Goal: Task Accomplishment & Management: Use online tool/utility

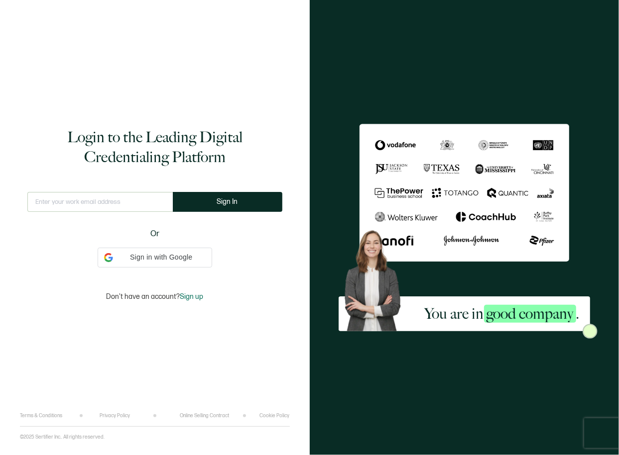
type input "[EMAIL_ADDRESS][DOMAIN_NAME]"
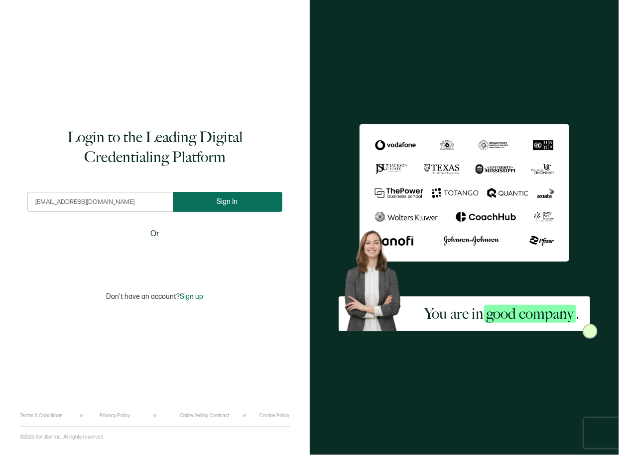
click at [230, 195] on button "Sign In" at bounding box center [228, 202] width 110 height 20
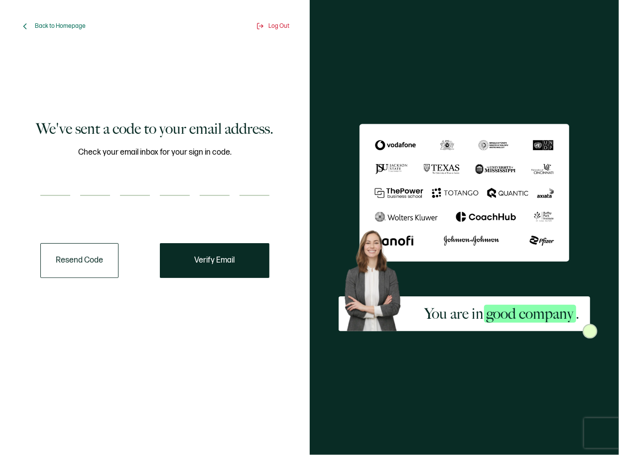
click at [59, 183] on input "number" at bounding box center [55, 186] width 30 height 20
paste input "4"
type input "4"
type input "8"
type input "7"
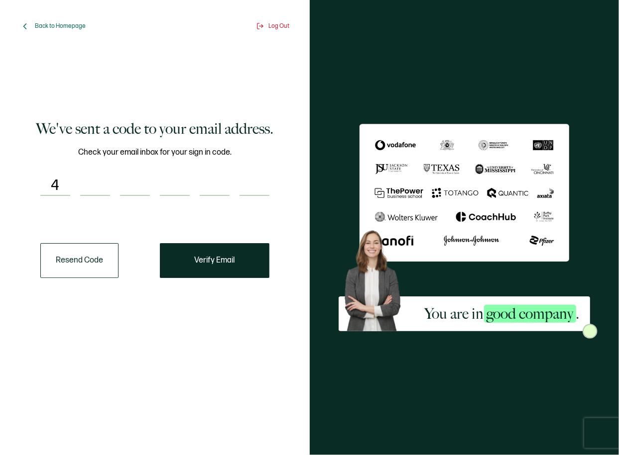
type input "7"
type input "8"
type input "1"
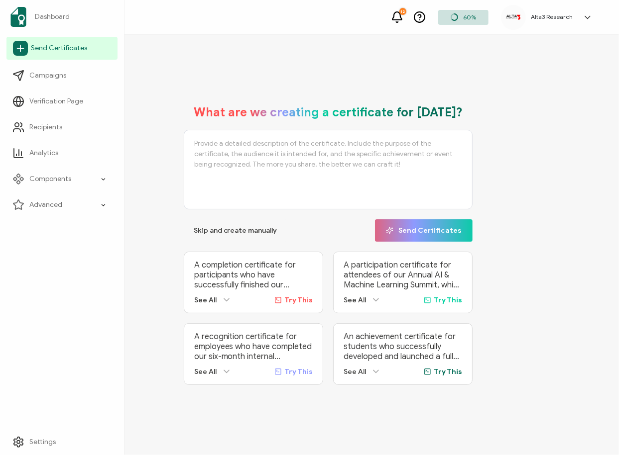
click at [49, 50] on span "Send Certificates" at bounding box center [59, 48] width 56 height 10
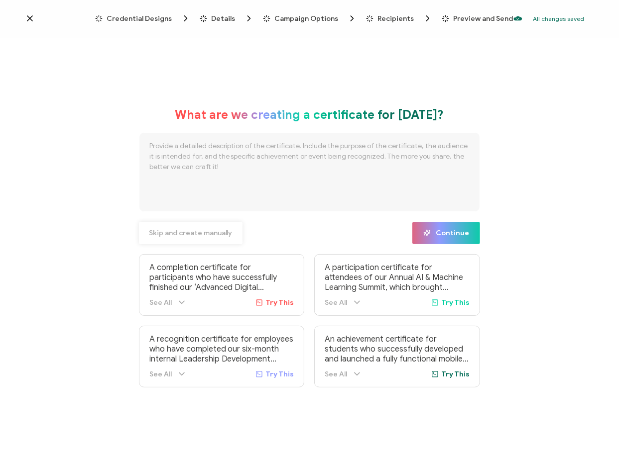
click at [187, 235] on span "Skip and create manually" at bounding box center [191, 233] width 84 height 7
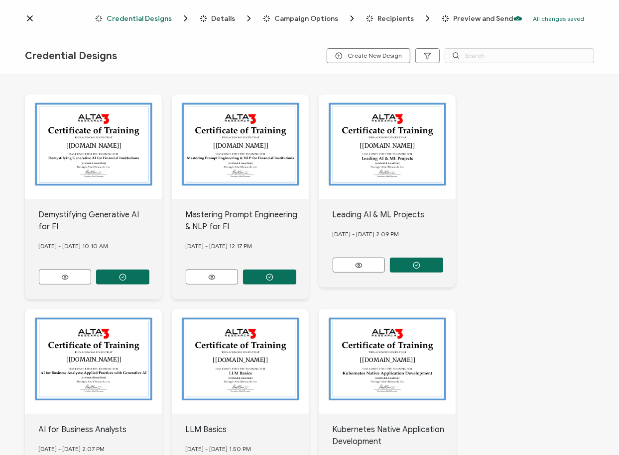
drag, startPoint x: 573, startPoint y: 199, endPoint x: 520, endPoint y: 86, distance: 124.3
click at [510, 57] on input "text" at bounding box center [518, 55] width 149 height 15
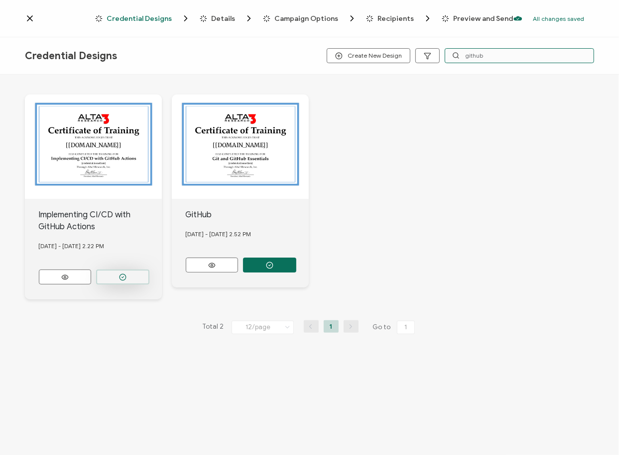
type input "github"
click at [135, 274] on button "button" at bounding box center [122, 277] width 53 height 15
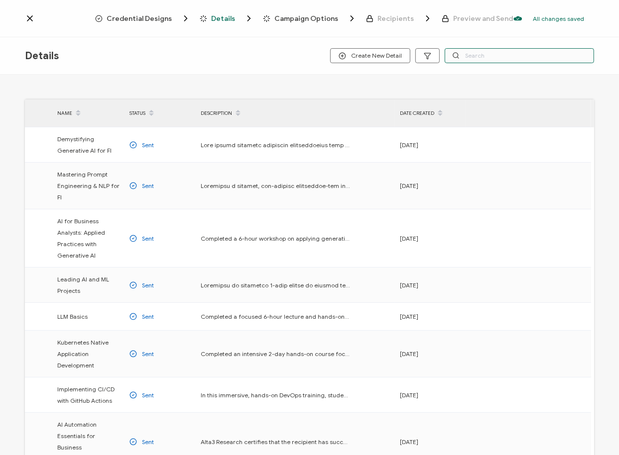
click at [506, 52] on input "text" at bounding box center [518, 55] width 149 height 15
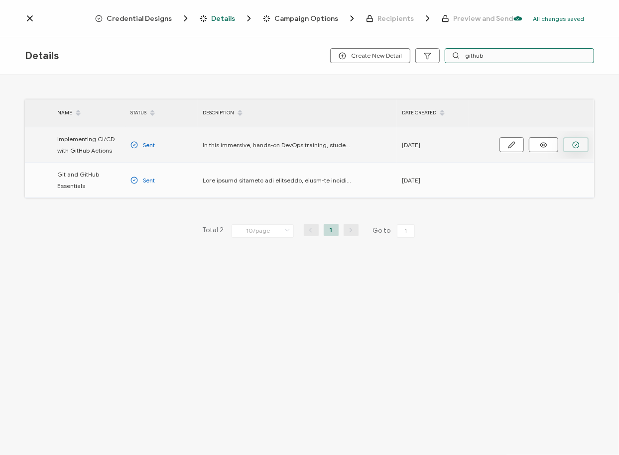
type input "github"
click at [577, 145] on icon "button" at bounding box center [575, 144] width 7 height 7
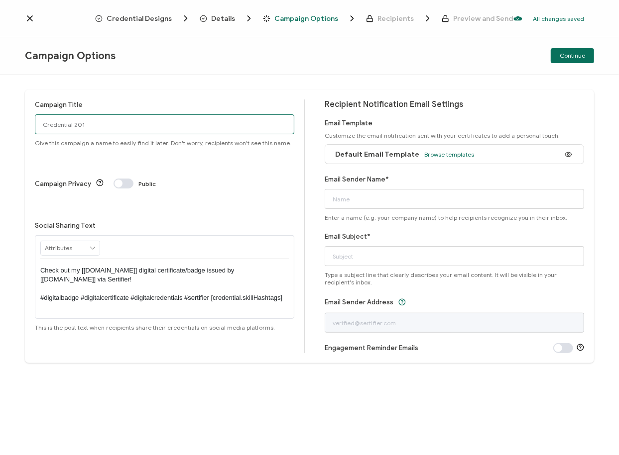
drag, startPoint x: 122, startPoint y: 127, endPoint x: -3, endPoint y: 126, distance: 125.4
click at [0, 126] on html "Credential Designs Details Campaign Options Recipients Preview and Send All cha…" at bounding box center [309, 227] width 619 height 455
type input "[DATE] GitHub Fitch"
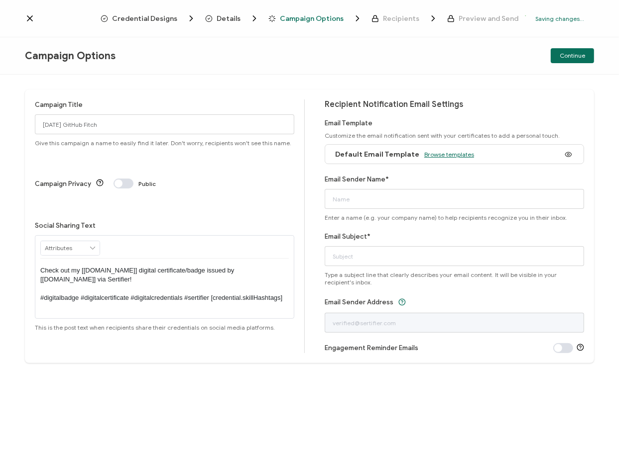
click at [457, 156] on span "Browse templates" at bounding box center [449, 154] width 50 height 7
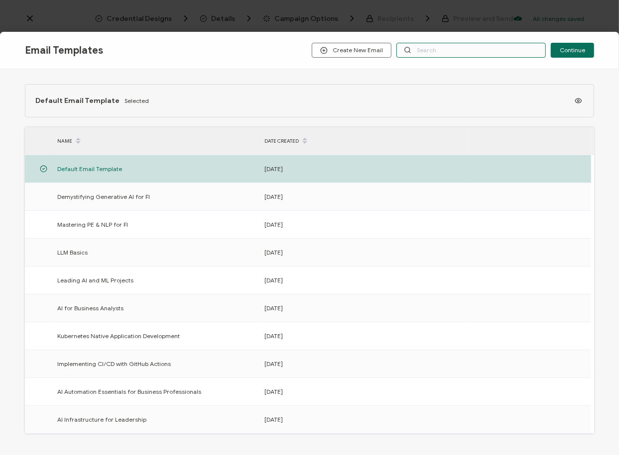
click at [458, 51] on input "text" at bounding box center [470, 50] width 149 height 15
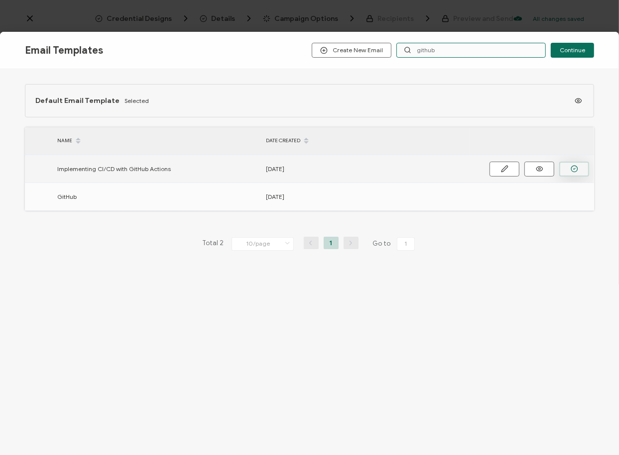
type input "github"
click at [574, 167] on icon "button" at bounding box center [573, 168] width 7 height 7
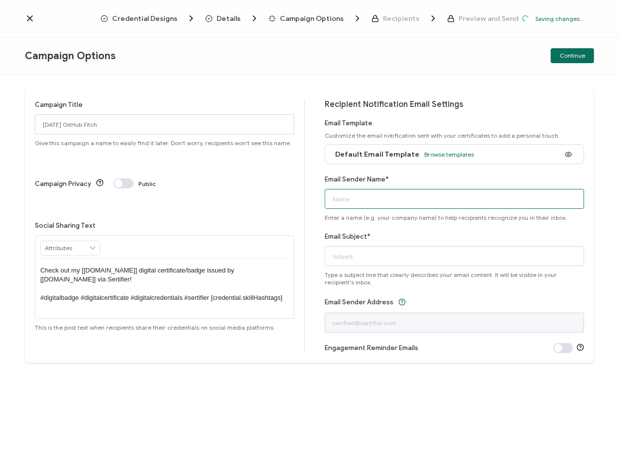
click at [414, 195] on input "Email Sender Name*" at bounding box center [454, 199] width 259 height 20
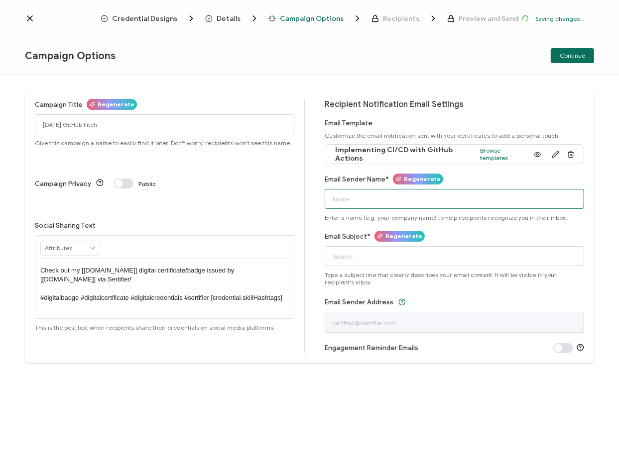
click at [414, 195] on input "Email Sender Name*" at bounding box center [454, 199] width 259 height 20
type input "Alta3 Research"
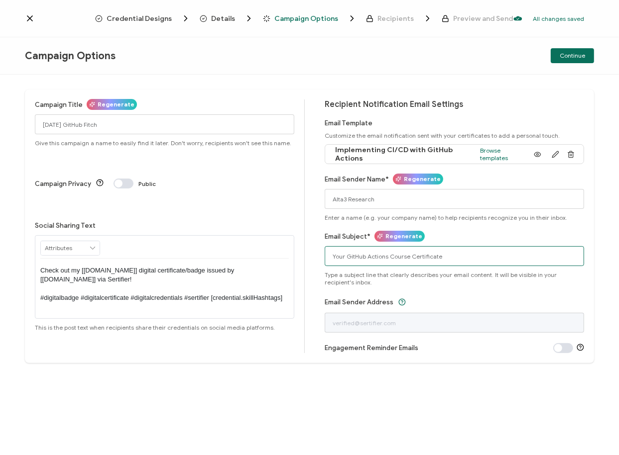
type input "Your GitHub Actions Course Certificate"
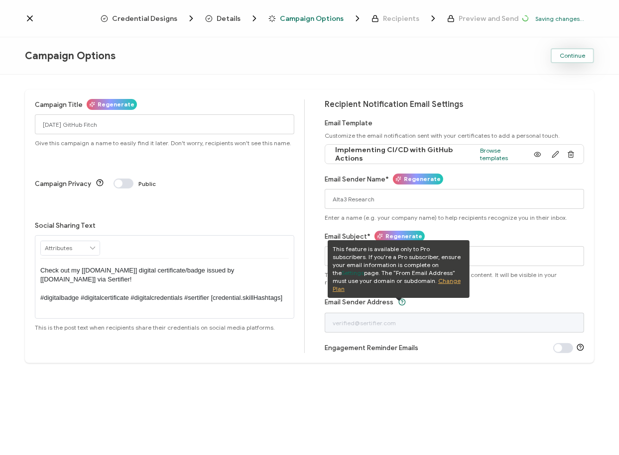
click at [577, 56] on span "Continue" at bounding box center [571, 56] width 25 height 6
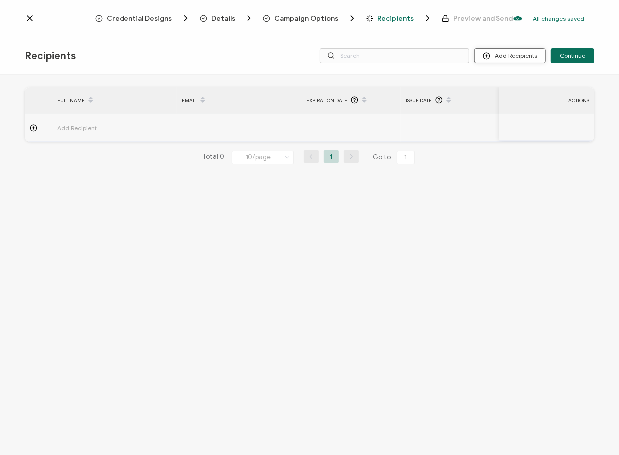
click at [510, 56] on button "Add Recipients" at bounding box center [510, 55] width 72 height 15
click at [509, 83] on span "Upload Recipients" at bounding box center [524, 82] width 50 height 7
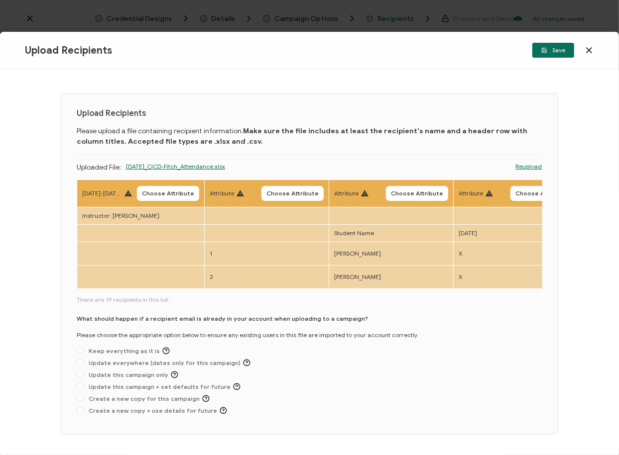
click at [524, 166] on link "Reupload" at bounding box center [529, 166] width 26 height 9
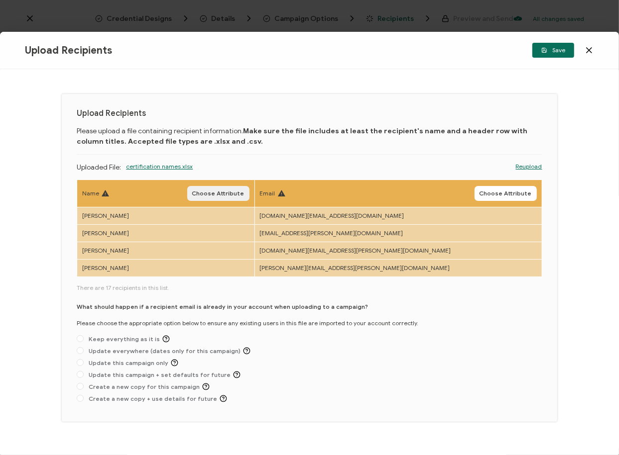
click at [244, 191] on span "Choose Attribute" at bounding box center [218, 194] width 52 height 6
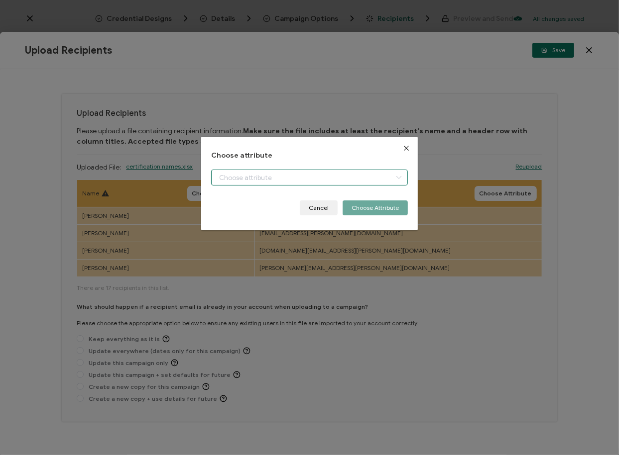
click at [250, 178] on input "dialog" at bounding box center [309, 178] width 197 height 16
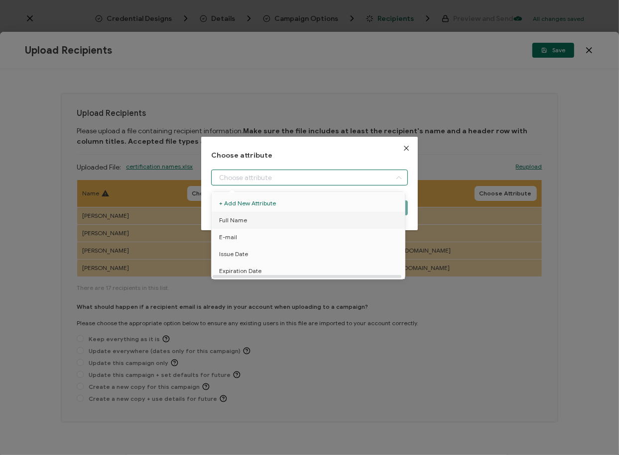
click at [233, 217] on span "Full Name" at bounding box center [233, 220] width 28 height 17
type input "Full Name"
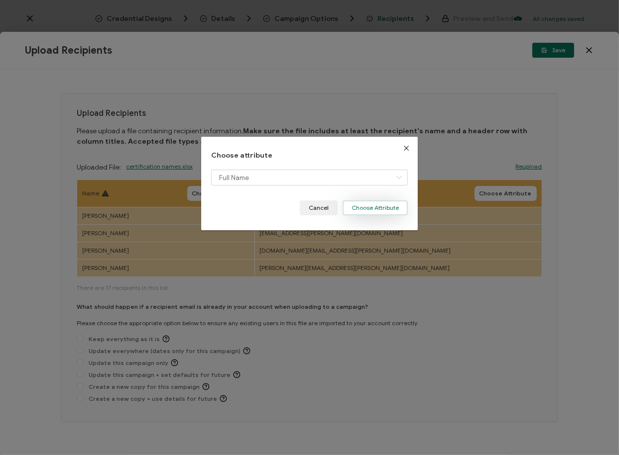
click at [375, 209] on button "Choose Attribute" at bounding box center [374, 208] width 65 height 15
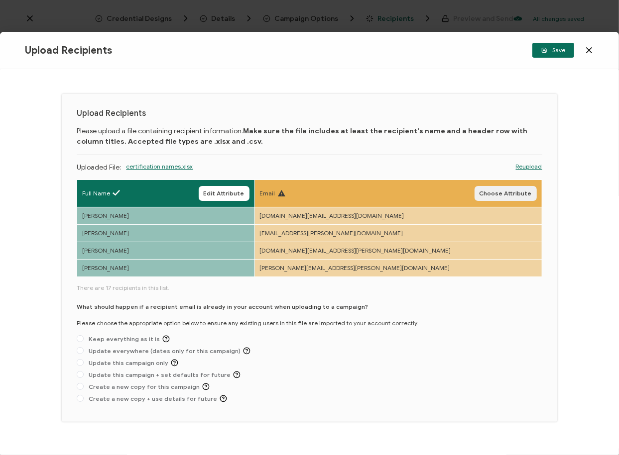
click at [509, 197] on button "Choose Attribute" at bounding box center [505, 193] width 62 height 15
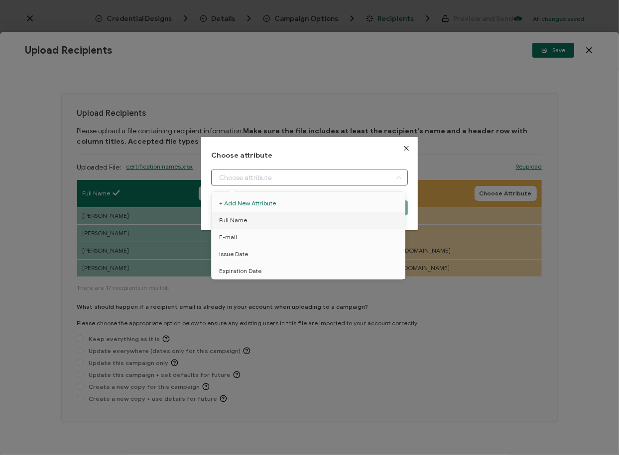
click at [335, 179] on input "dialog" at bounding box center [309, 178] width 197 height 16
click at [232, 240] on span "E-mail" at bounding box center [228, 237] width 18 height 17
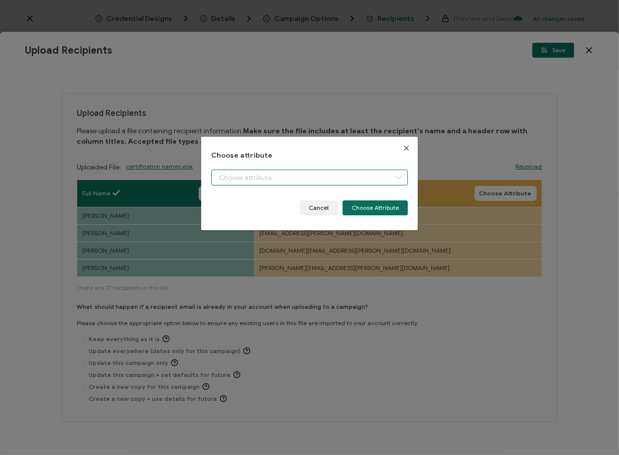
type input "E-mail"
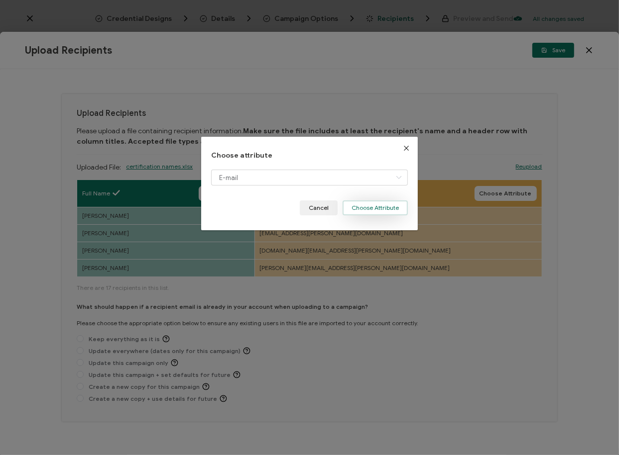
click at [372, 209] on button "Choose Attribute" at bounding box center [374, 208] width 65 height 15
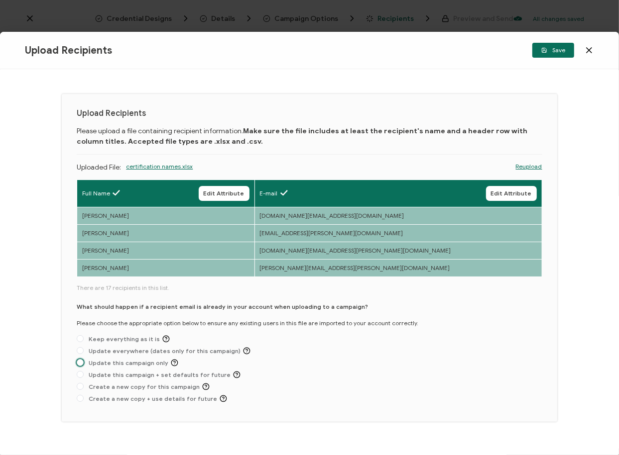
click at [118, 365] on span "Update this campaign only" at bounding box center [131, 362] width 95 height 7
click at [84, 365] on input "Update this campaign only" at bounding box center [80, 363] width 7 height 8
radio input "true"
click at [460, 372] on div "What should happen if a recipient email is already in your account when uploadi…" at bounding box center [309, 355] width 465 height 105
click at [549, 50] on span "Save" at bounding box center [553, 50] width 24 height 6
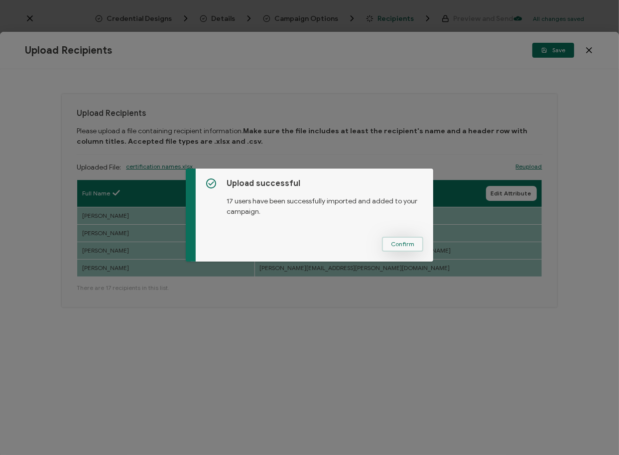
click at [401, 241] on span "Confirm" at bounding box center [402, 244] width 23 height 6
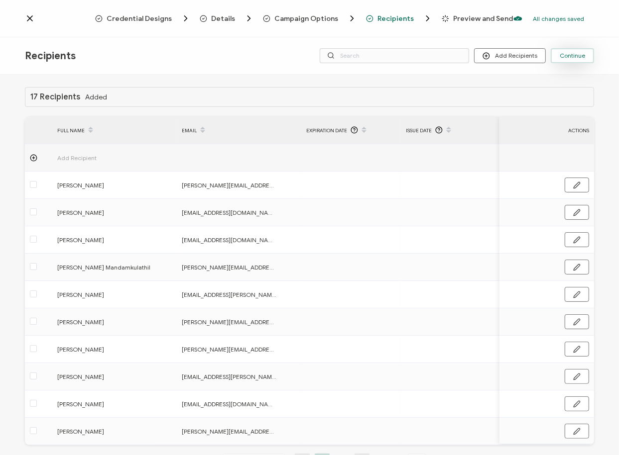
click at [569, 57] on span "Continue" at bounding box center [571, 56] width 25 height 6
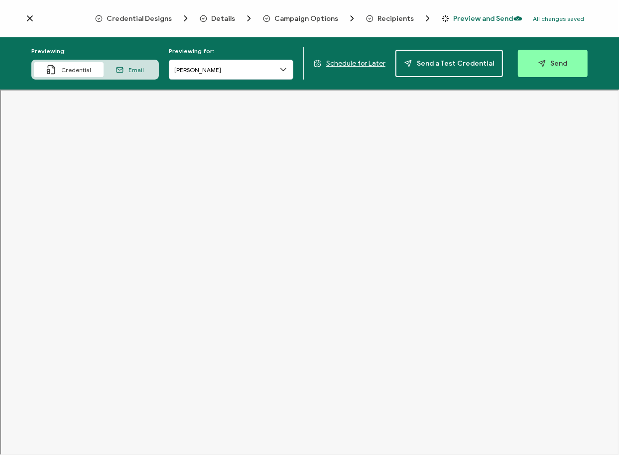
click at [544, 61] on span "Send" at bounding box center [552, 63] width 29 height 7
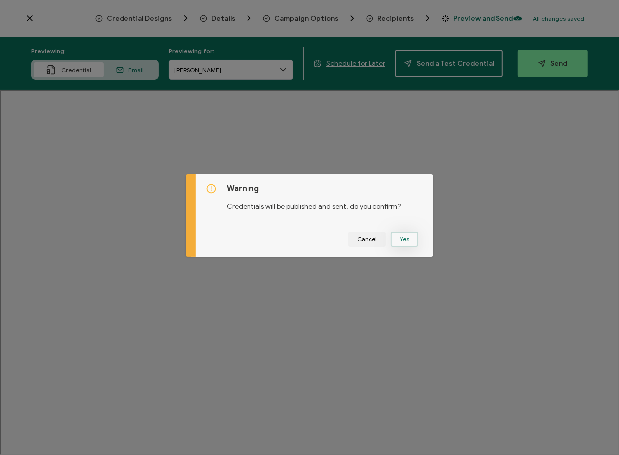
click at [396, 236] on button "Yes" at bounding box center [404, 239] width 27 height 15
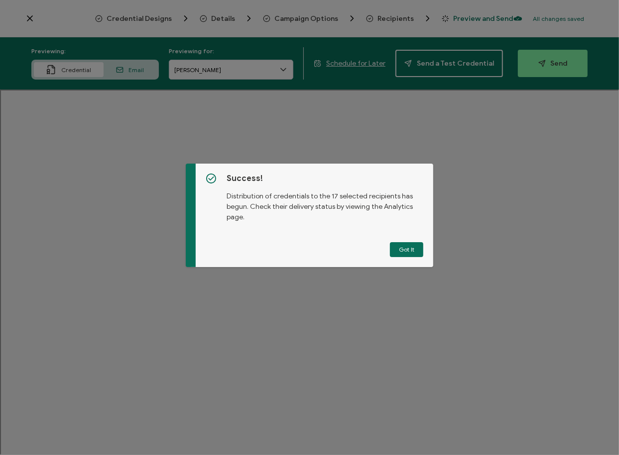
drag, startPoint x: 405, startPoint y: 250, endPoint x: 391, endPoint y: 235, distance: 20.1
click at [404, 250] on button "Got It" at bounding box center [406, 249] width 33 height 15
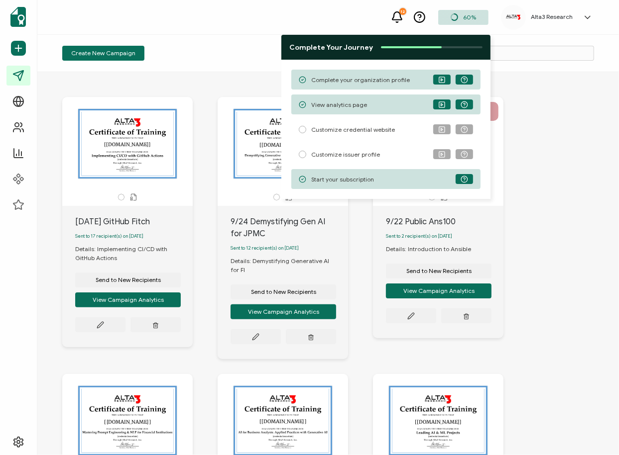
click at [217, 56] on div "Create New Campaign" at bounding box center [150, 53] width 177 height 15
